Goal: Navigation & Orientation: Find specific page/section

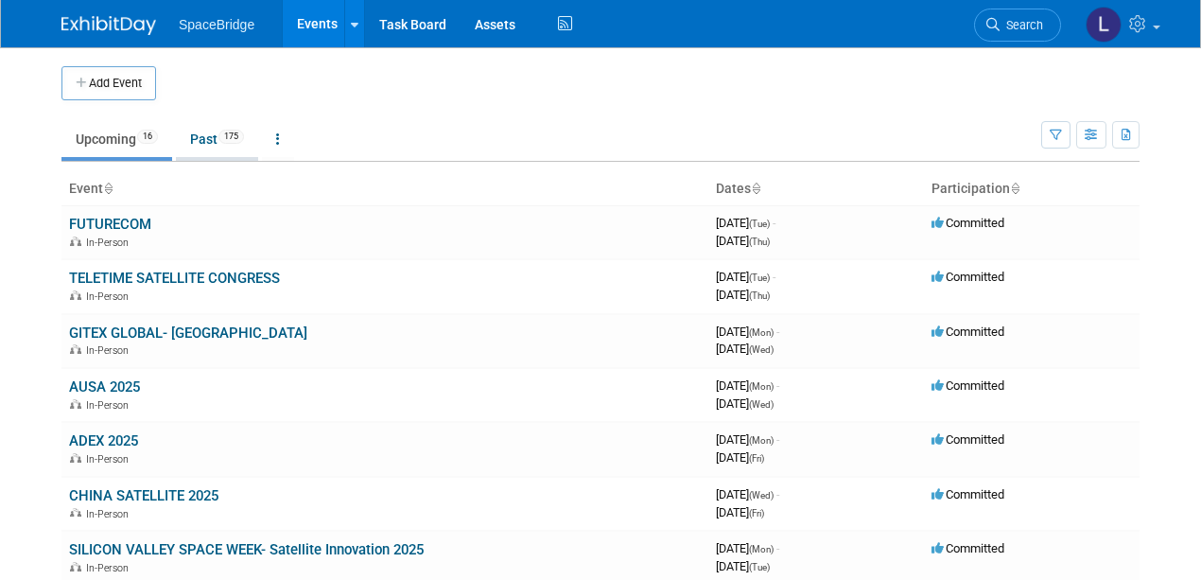
click at [202, 137] on link "Past 175" at bounding box center [217, 139] width 82 height 36
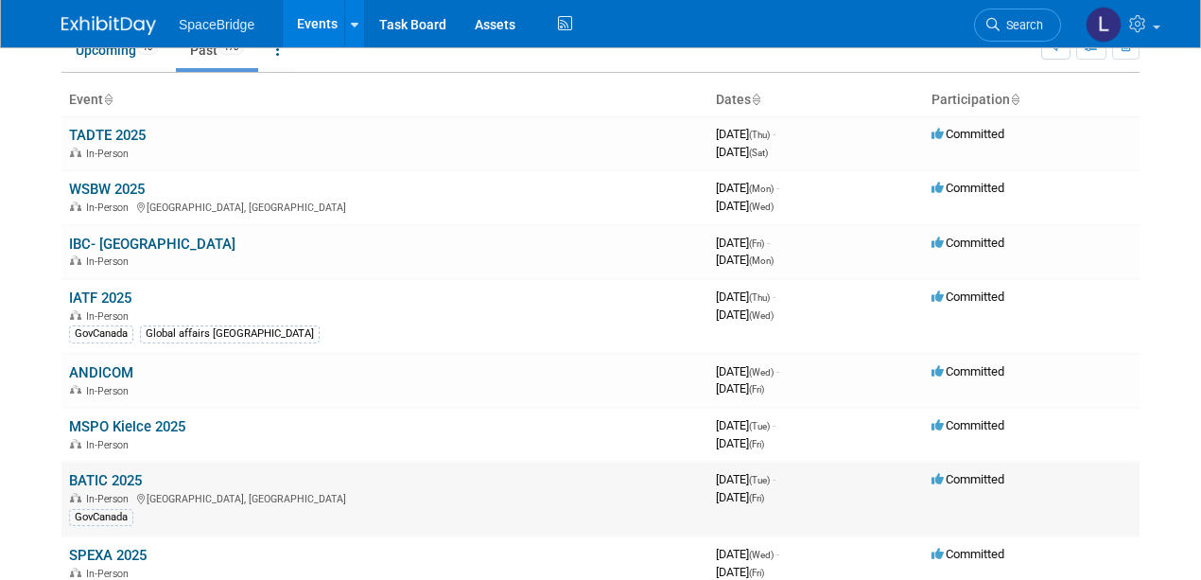
scroll to position [126, 0]
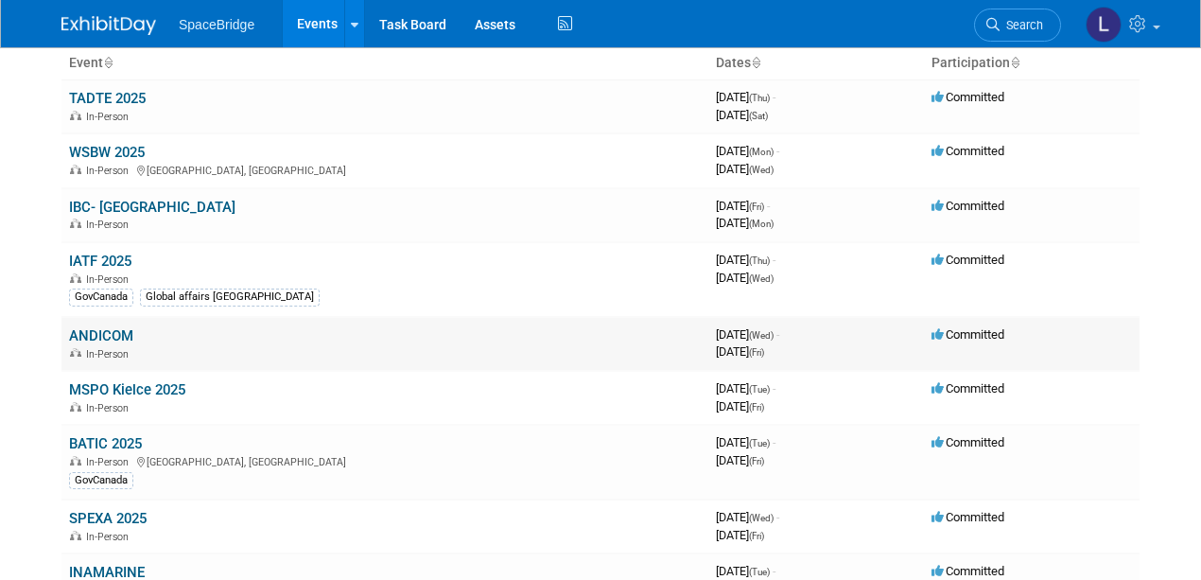
click at [85, 331] on link "ANDICOM" at bounding box center [101, 335] width 64 height 17
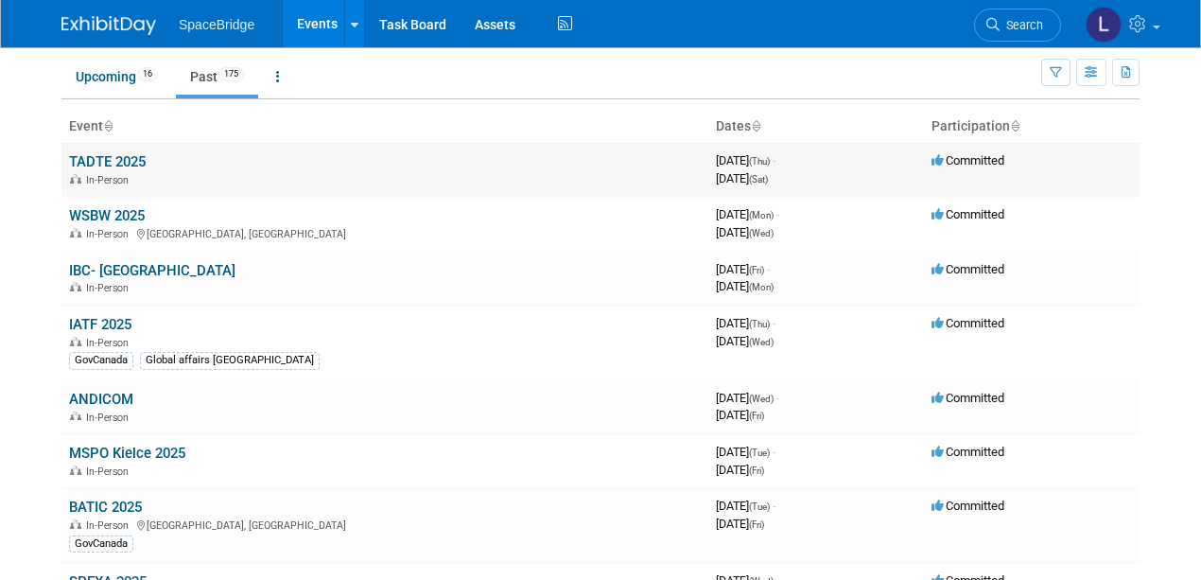
click at [98, 156] on link "TADTE 2025" at bounding box center [107, 161] width 77 height 17
click at [0, 0] on div at bounding box center [0, 0] width 0 height 0
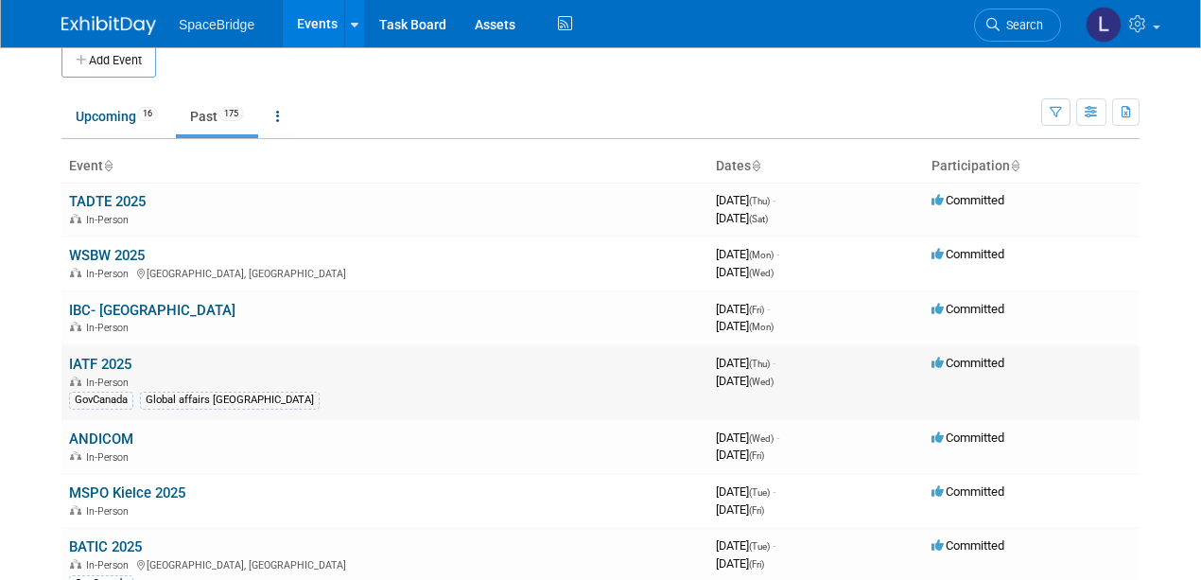
scroll to position [0, 0]
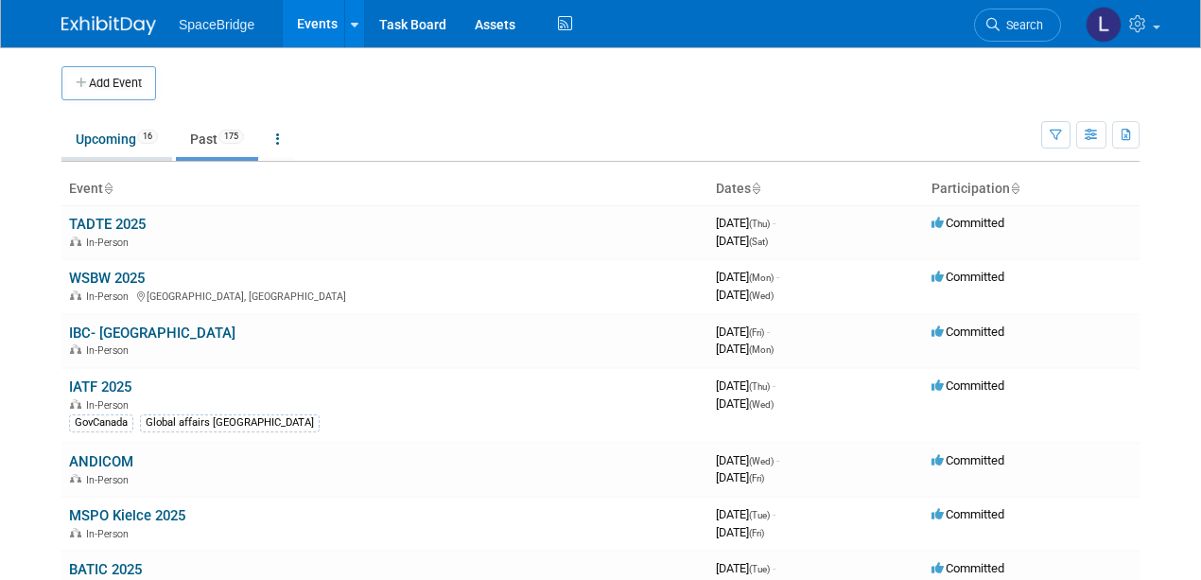
click at [79, 134] on link "Upcoming 16" at bounding box center [116, 139] width 111 height 36
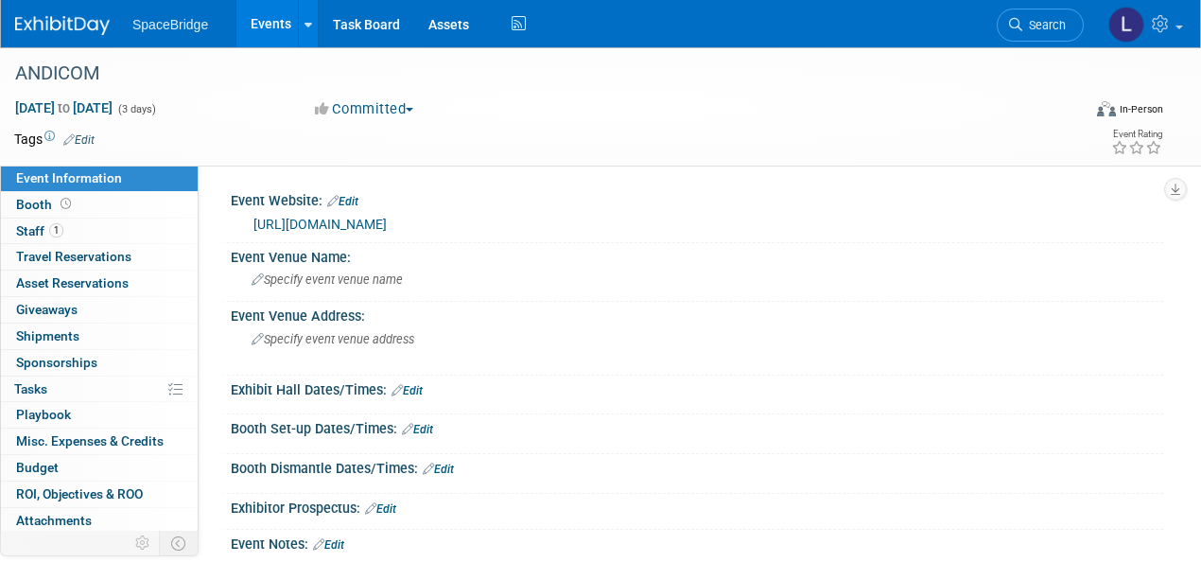
click at [312, 223] on link "https://andicom.co/" at bounding box center [319, 224] width 133 height 15
click at [27, 229] on span "Staff 1" at bounding box center [39, 230] width 47 height 15
click at [36, 233] on span "Staff 1" at bounding box center [39, 230] width 47 height 15
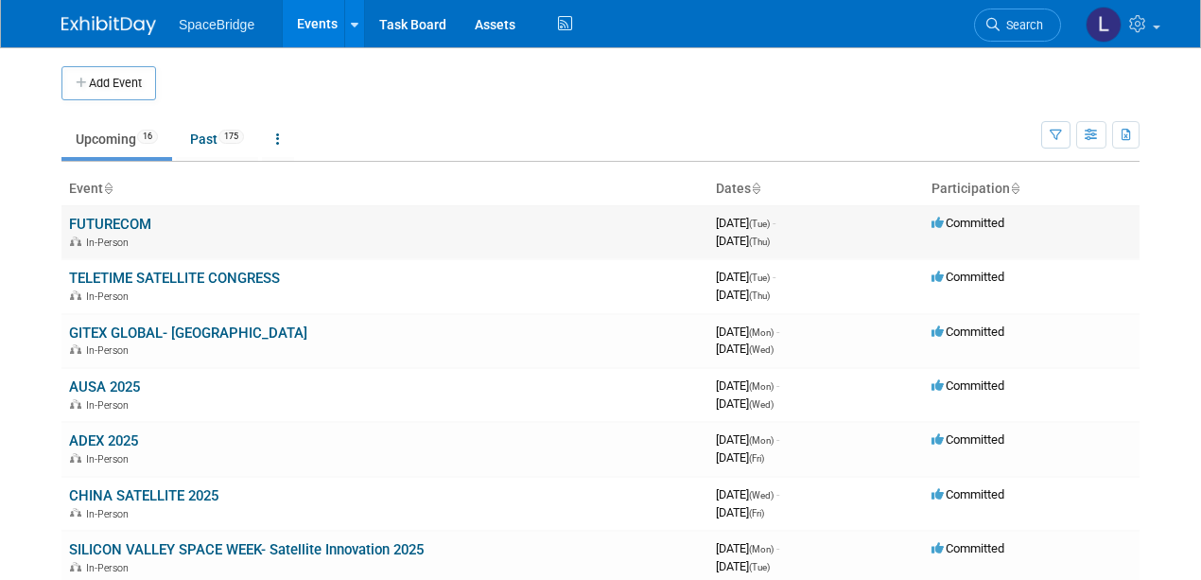
click at [114, 219] on link "FUTURECOM" at bounding box center [110, 224] width 82 height 17
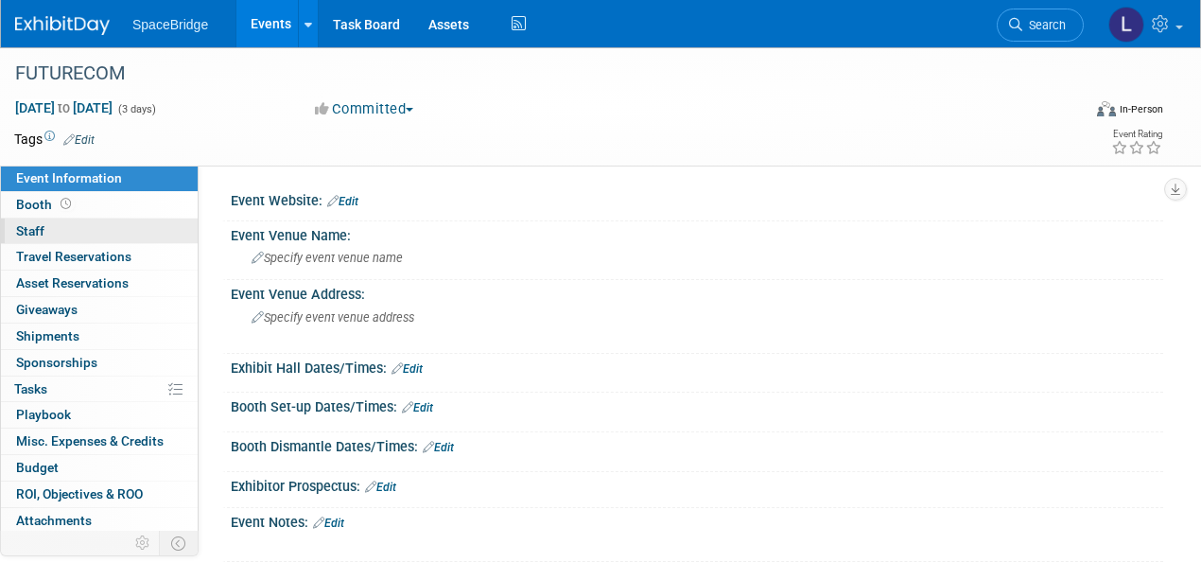
click at [29, 228] on span "Staff 0" at bounding box center [30, 230] width 28 height 15
